Goal: Task Accomplishment & Management: Manage account settings

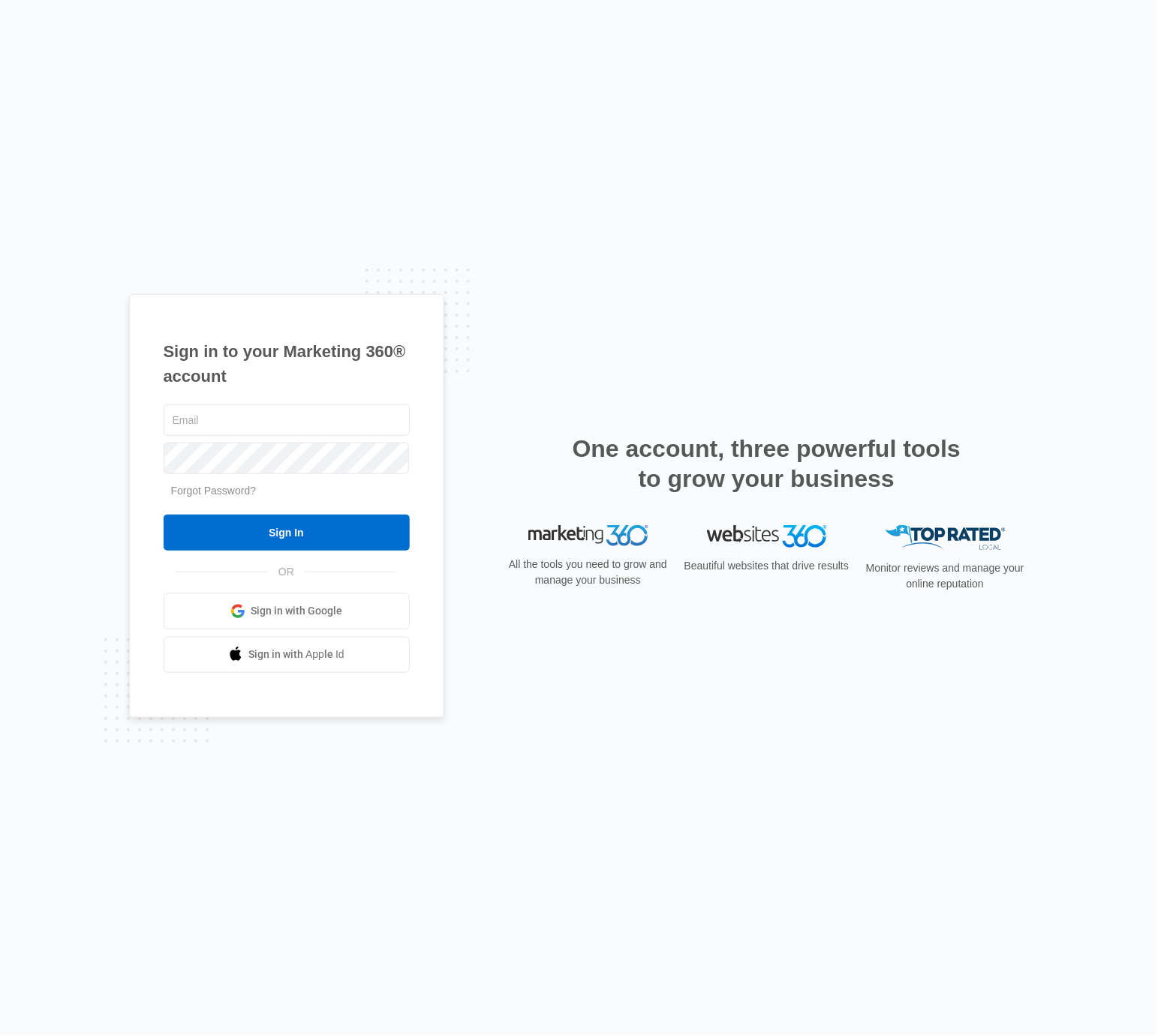
click at [318, 604] on span "Sign in with Google" at bounding box center [296, 610] width 92 height 16
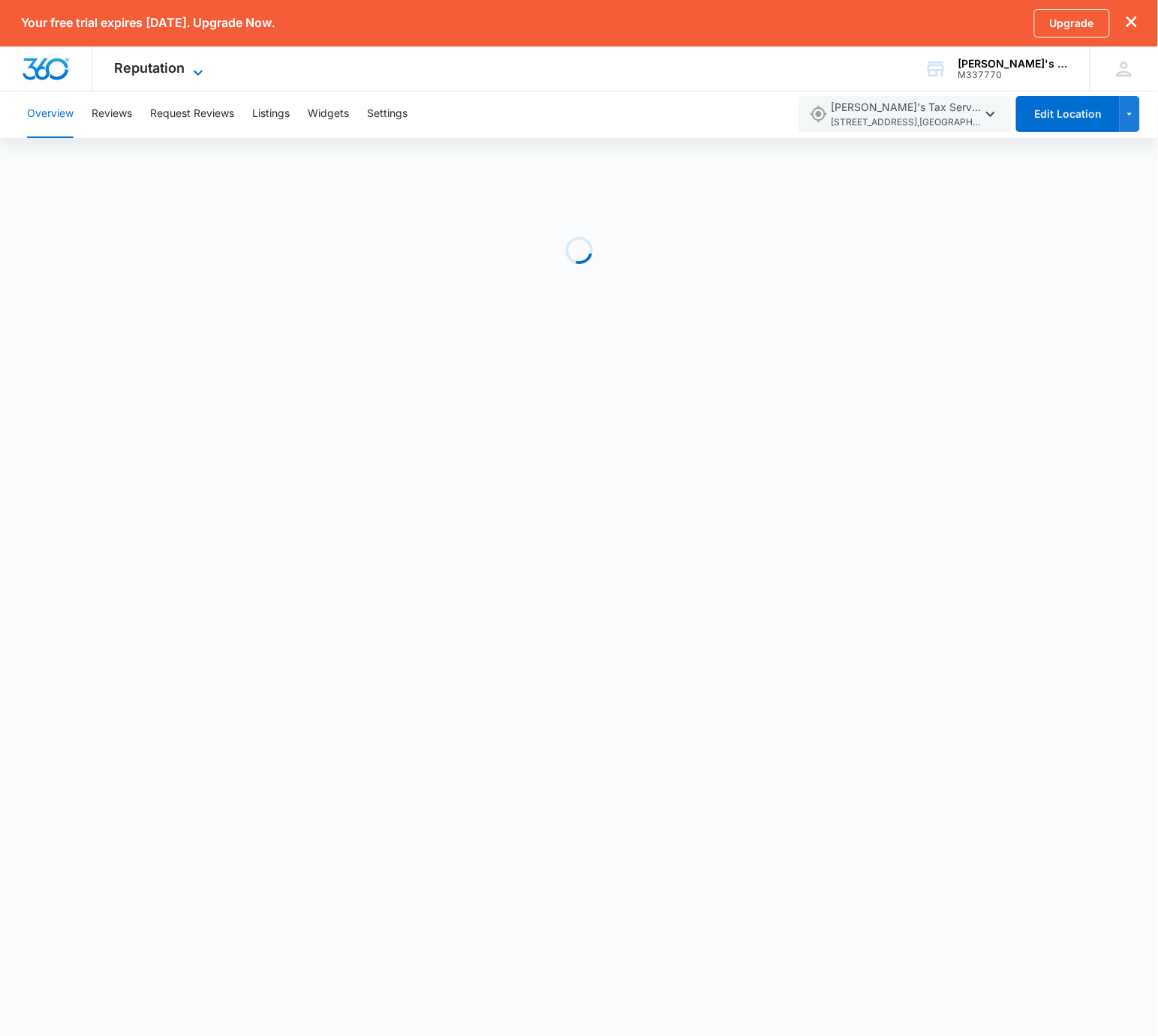
click at [167, 68] on span "Reputation" at bounding box center [150, 68] width 71 height 16
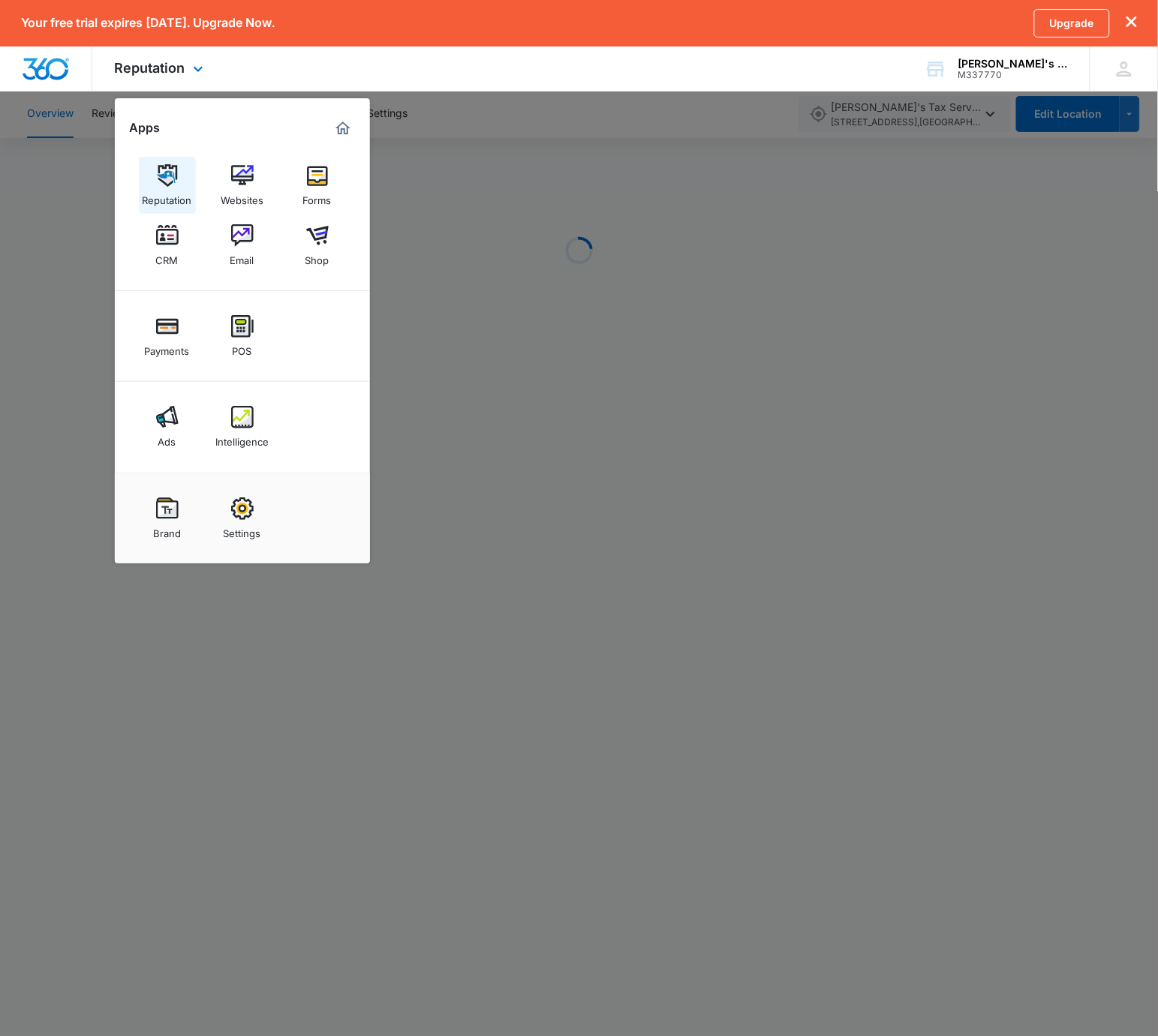
click at [166, 187] on div "Reputation" at bounding box center [167, 196] width 49 height 20
